Goal: Information Seeking & Learning: Learn about a topic

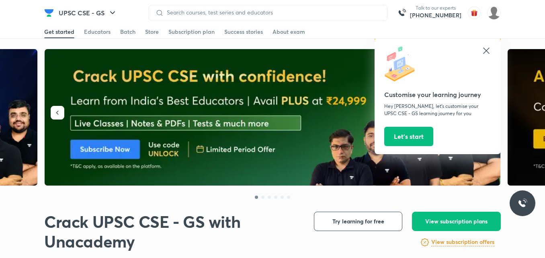
click at [487, 52] on icon at bounding box center [487, 51] width 10 height 10
click at [487, 52] on img at bounding box center [273, 117] width 457 height 137
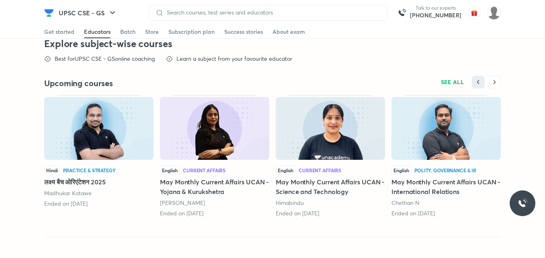
scroll to position [2010, 0]
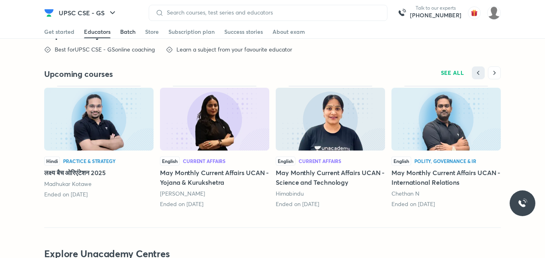
click at [134, 35] on div "Batch" at bounding box center [127, 32] width 15 height 8
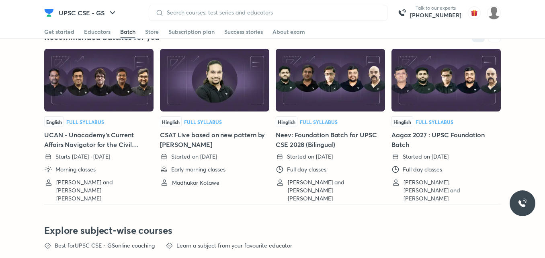
scroll to position [1774, 0]
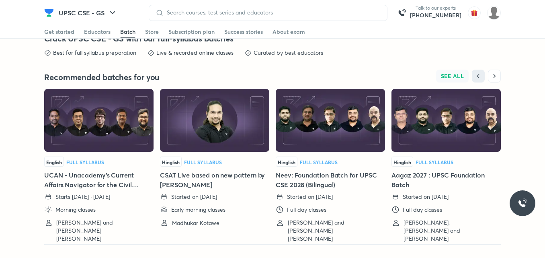
click at [464, 76] on button "SEE ALL" at bounding box center [452, 76] width 33 height 13
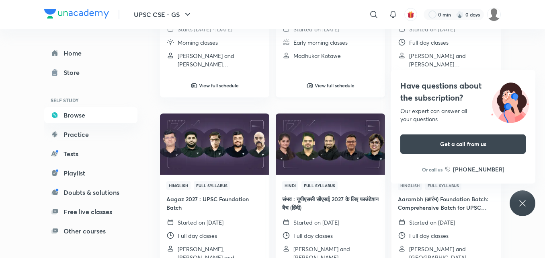
scroll to position [201, 0]
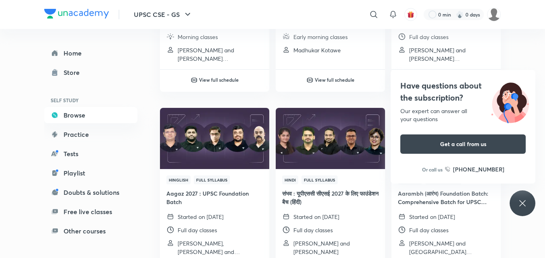
click at [523, 204] on icon at bounding box center [523, 203] width 10 height 10
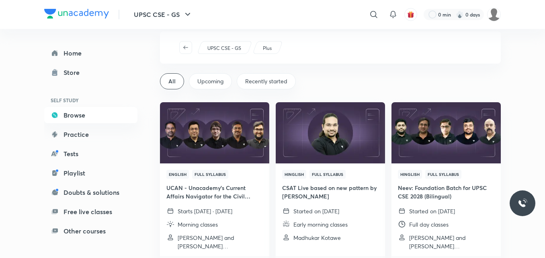
scroll to position [0, 0]
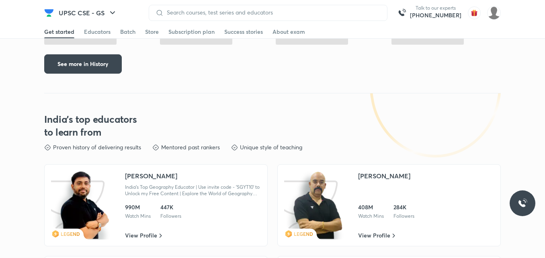
scroll to position [1753, 0]
